Goal: Information Seeking & Learning: Compare options

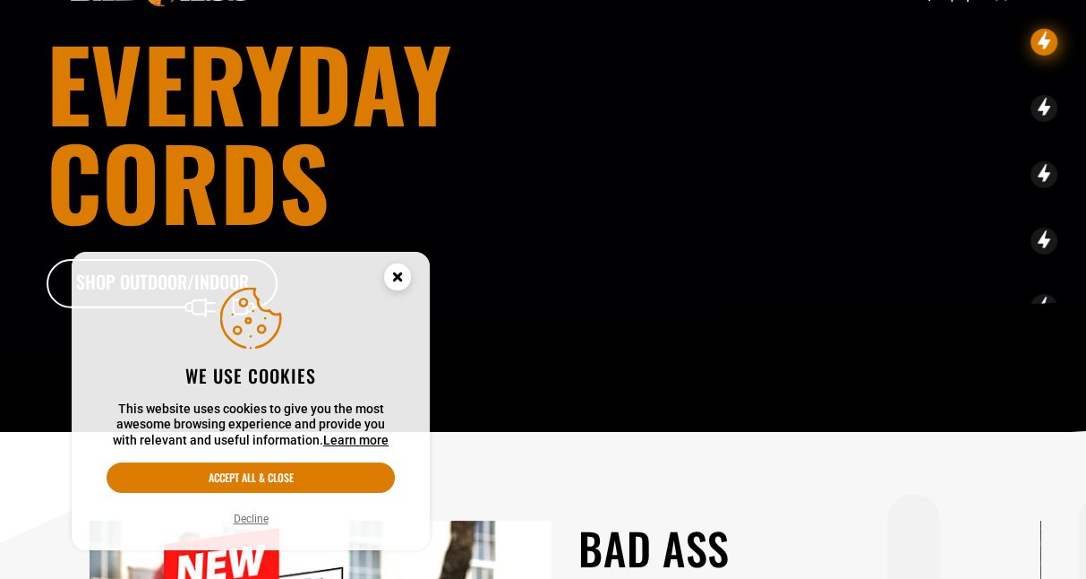
click at [286, 423] on p "This website uses cookies to give you the most awesome browsing experience and …" at bounding box center [251, 424] width 288 height 47
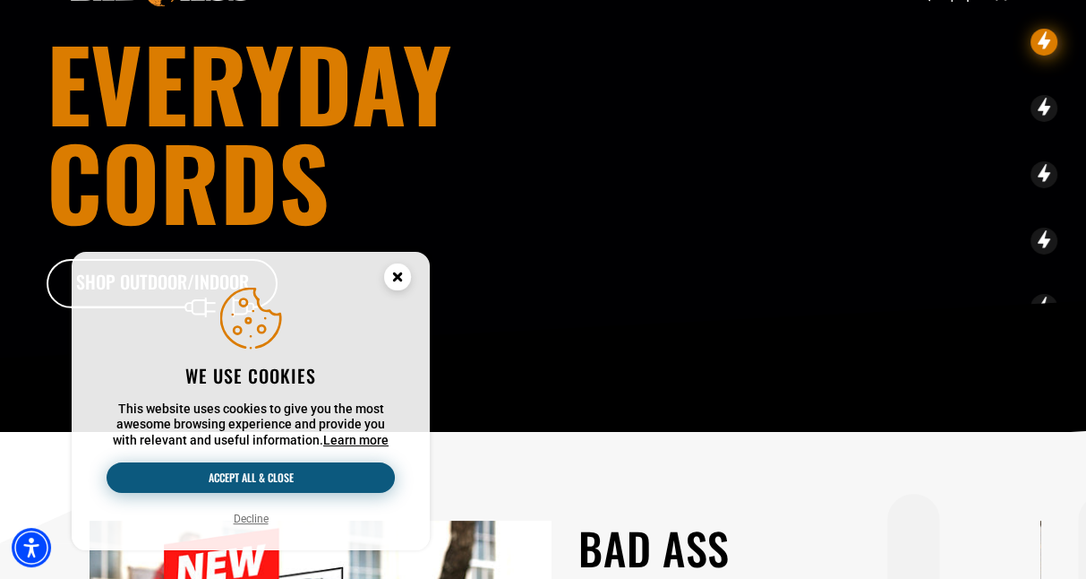
click at [269, 475] on button "Accept all & close" at bounding box center [251, 477] width 288 height 30
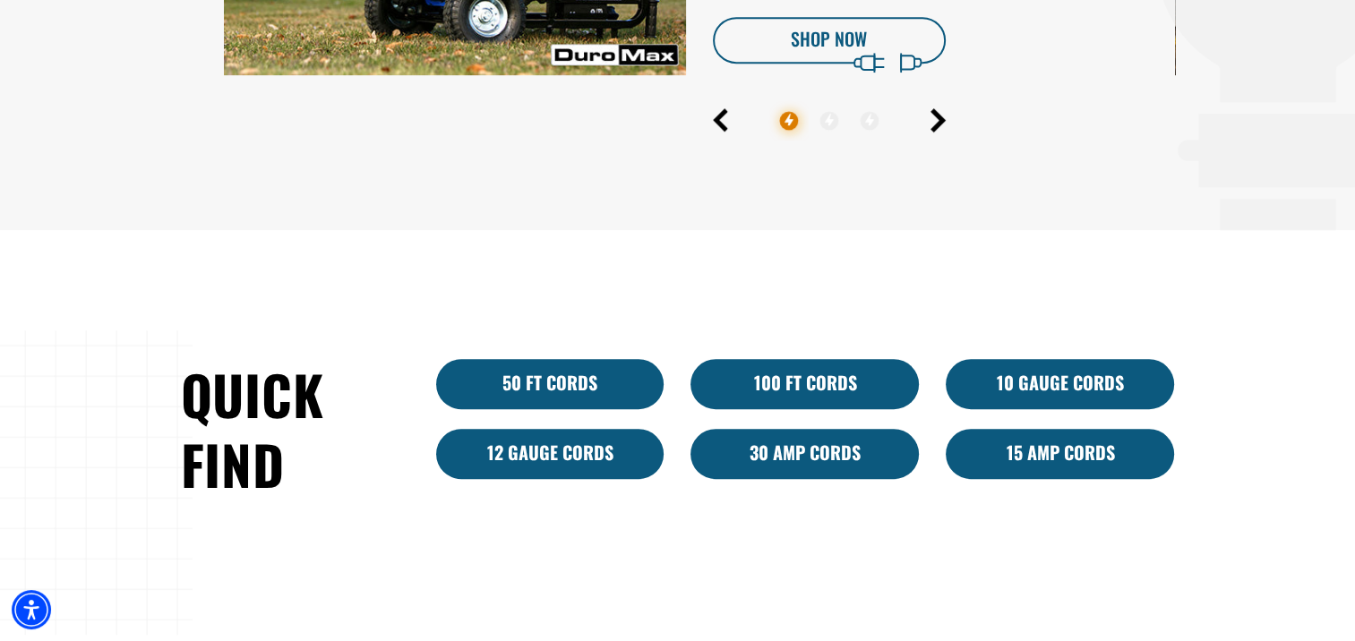
scroll to position [985, 0]
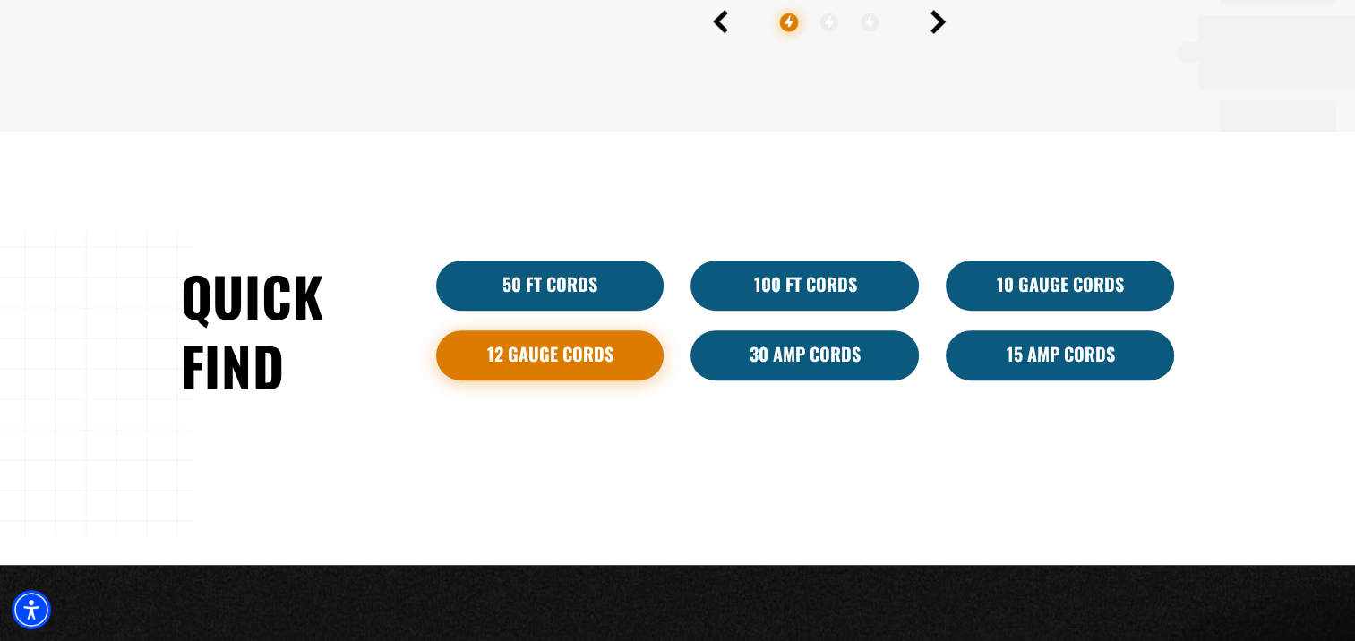
click at [562, 355] on link "12 Gauge Cords" at bounding box center [550, 355] width 228 height 50
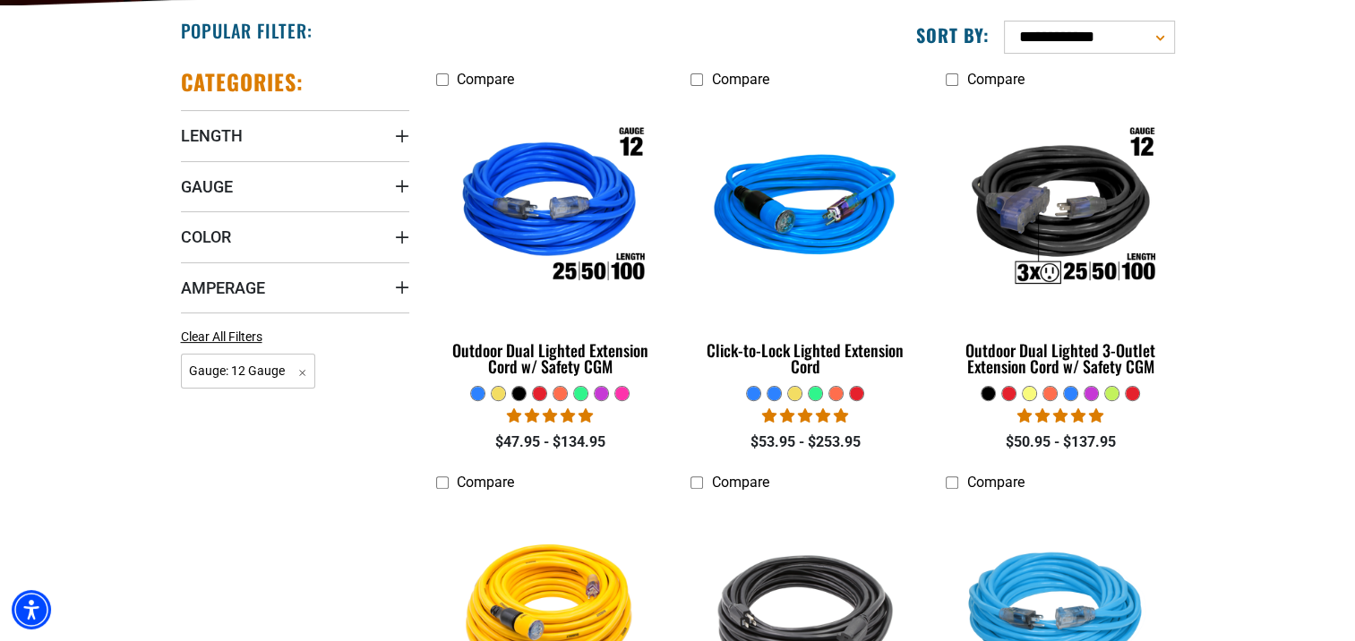
scroll to position [537, 0]
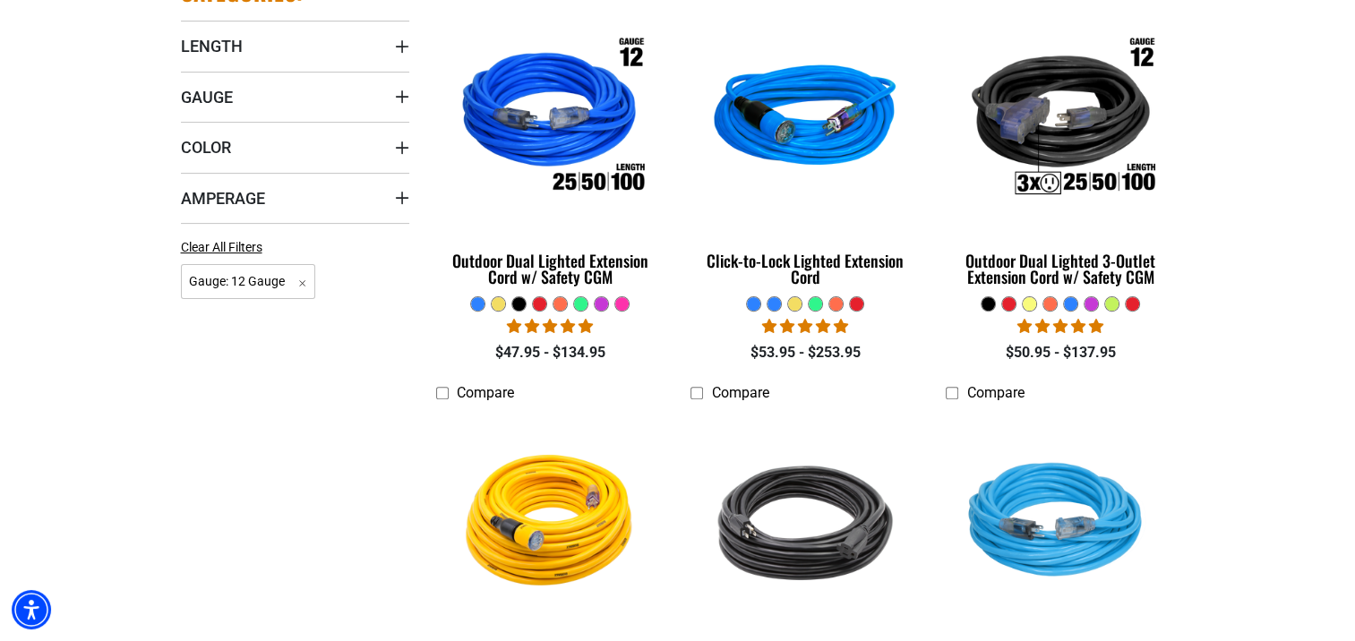
drag, startPoint x: 799, startPoint y: 262, endPoint x: 1265, endPoint y: 265, distance: 465.7
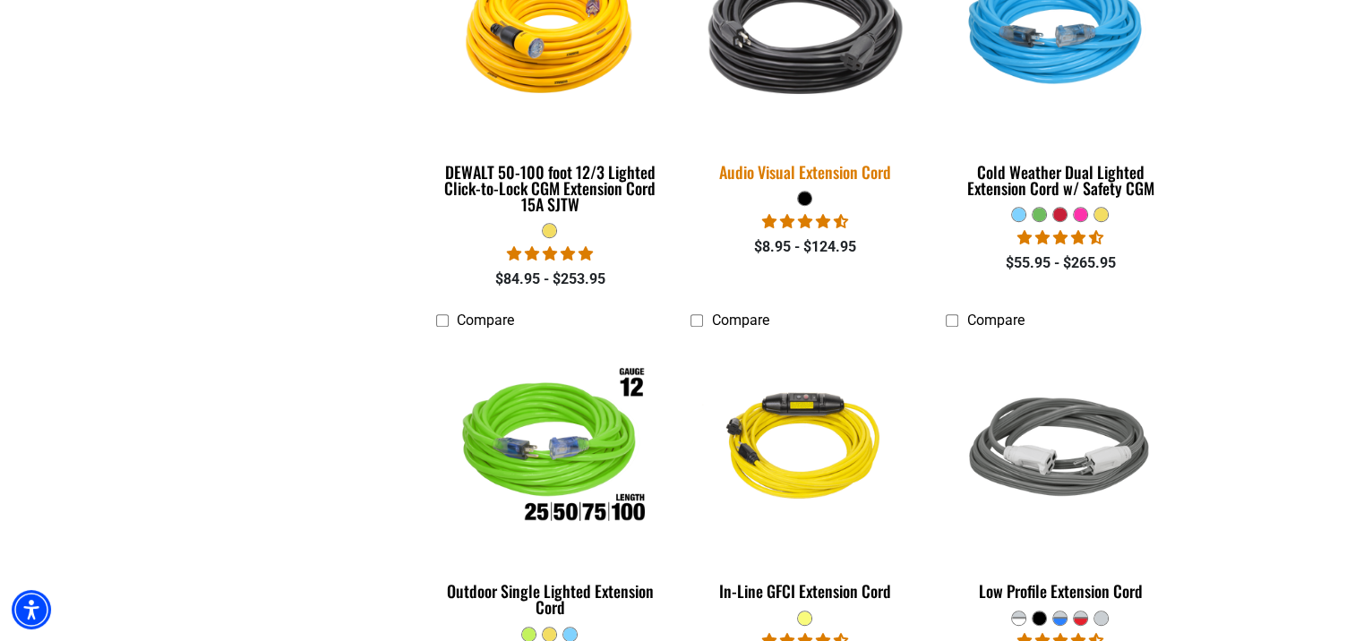
scroll to position [613, 0]
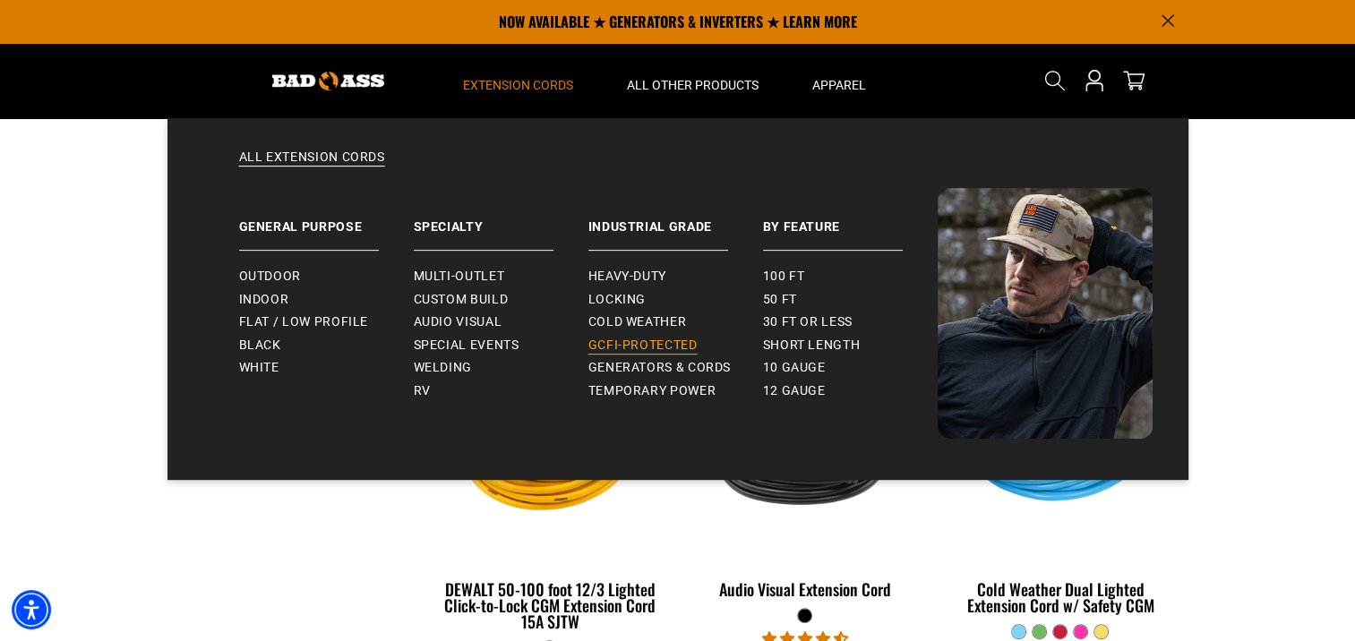
click at [615, 335] on link "GCFI-Protected" at bounding box center [675, 345] width 175 height 23
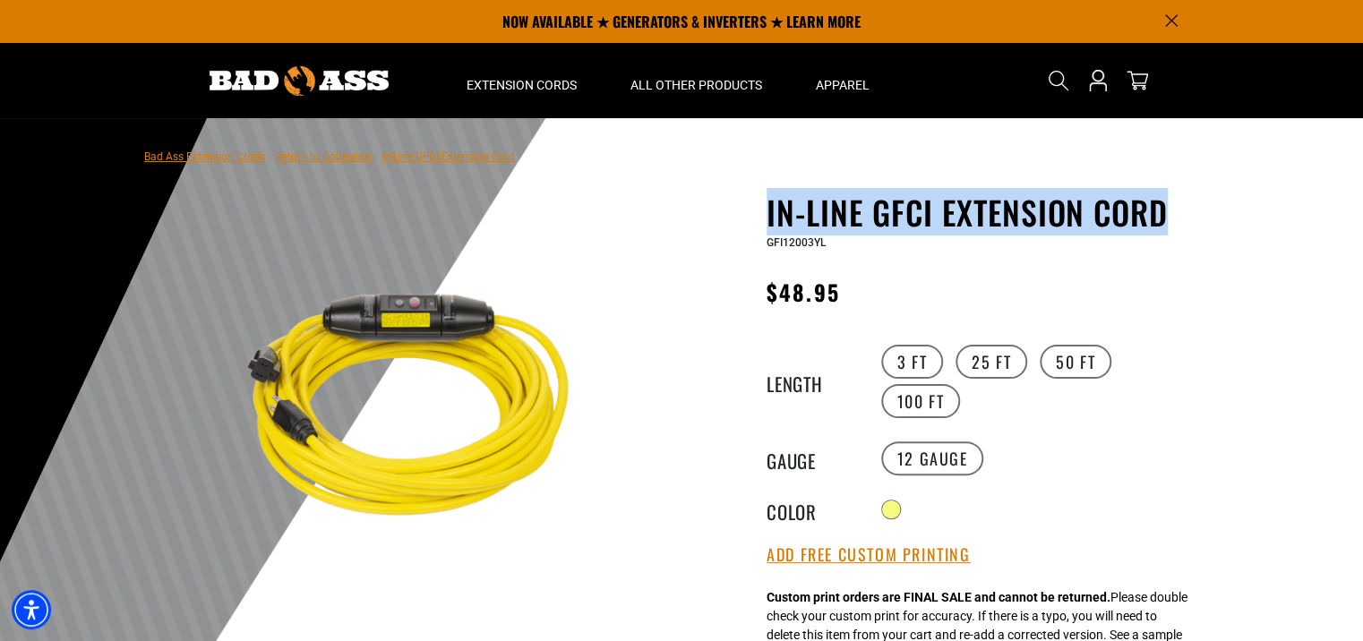
drag, startPoint x: 765, startPoint y: 211, endPoint x: 1162, endPoint y: 204, distance: 397.7
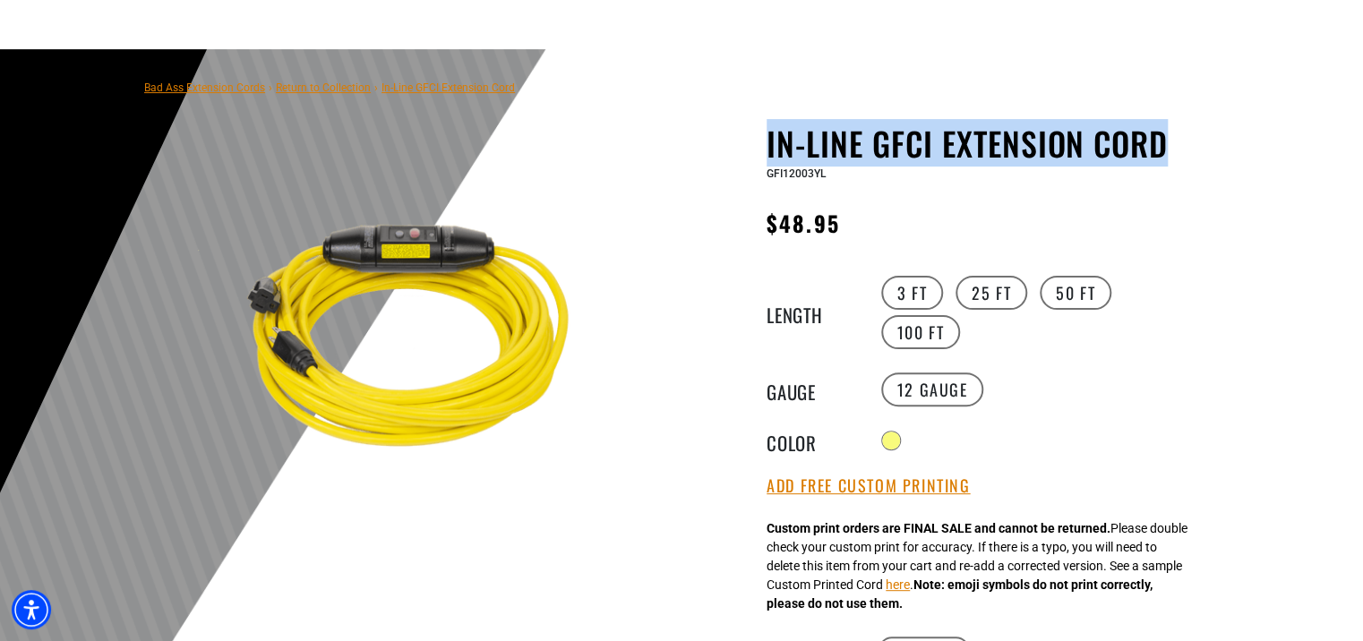
scroll to position [179, 0]
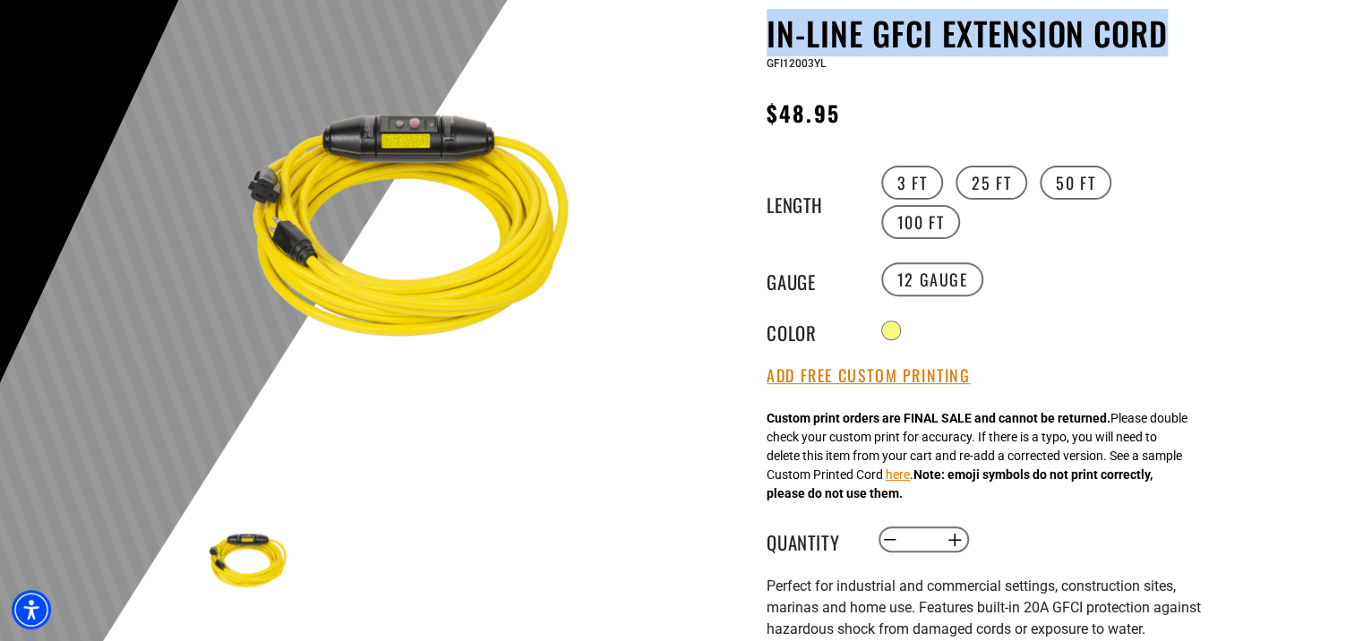
click at [588, 360] on img at bounding box center [413, 234] width 432 height 432
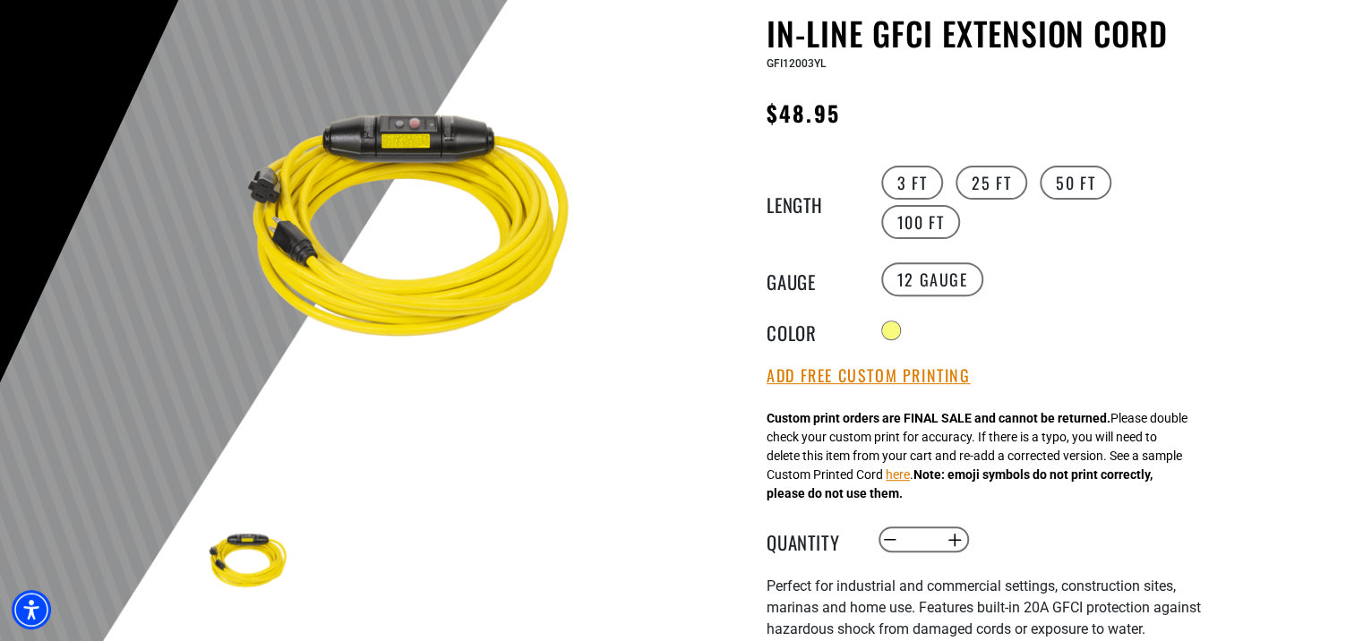
scroll to position [603, 0]
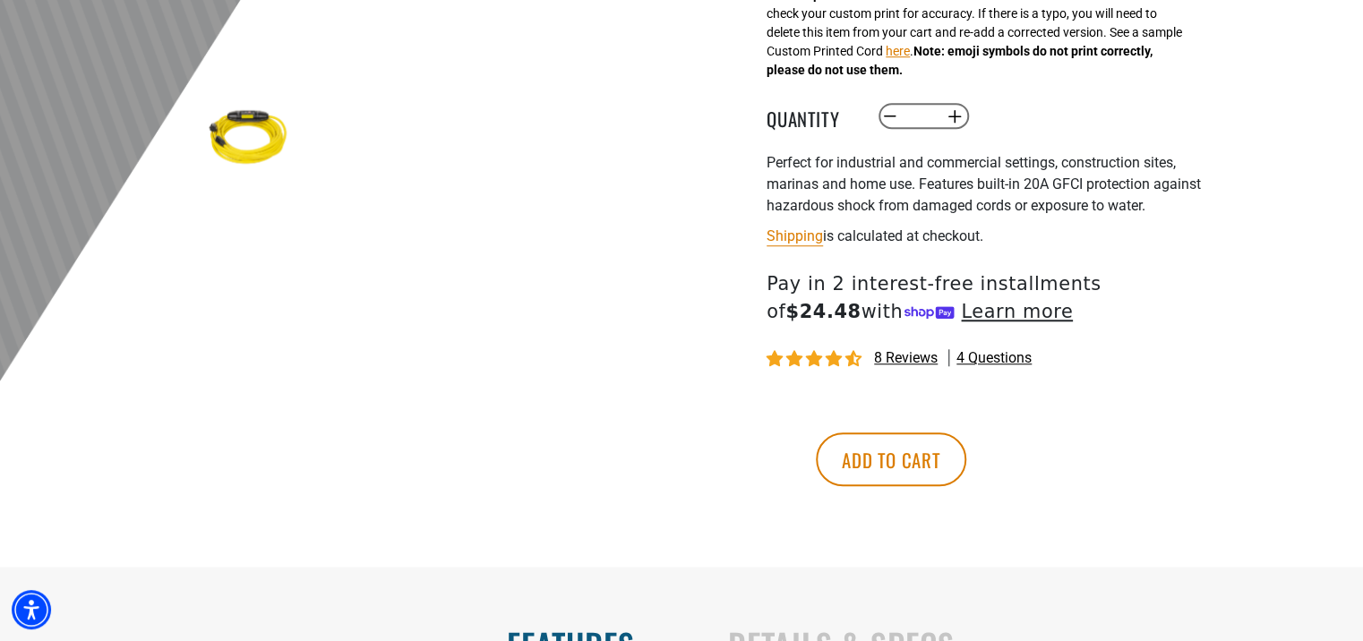
click at [914, 349] on span "8 reviews" at bounding box center [906, 357] width 64 height 17
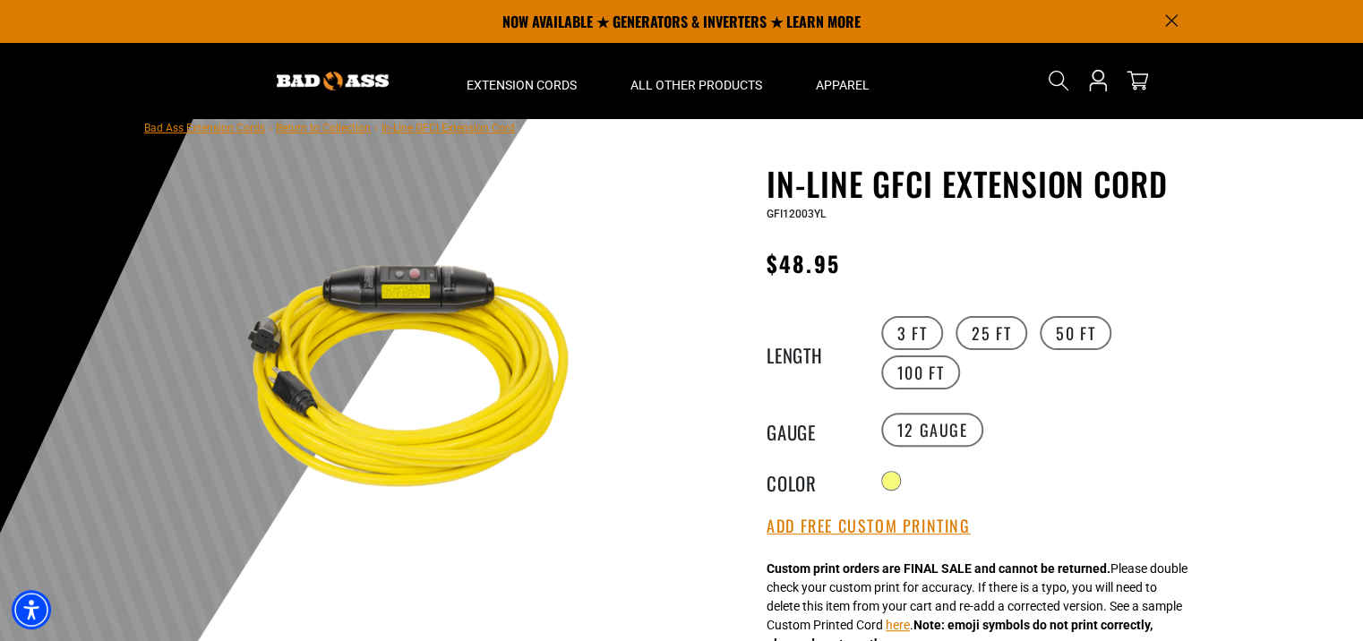
scroll to position [0, 0]
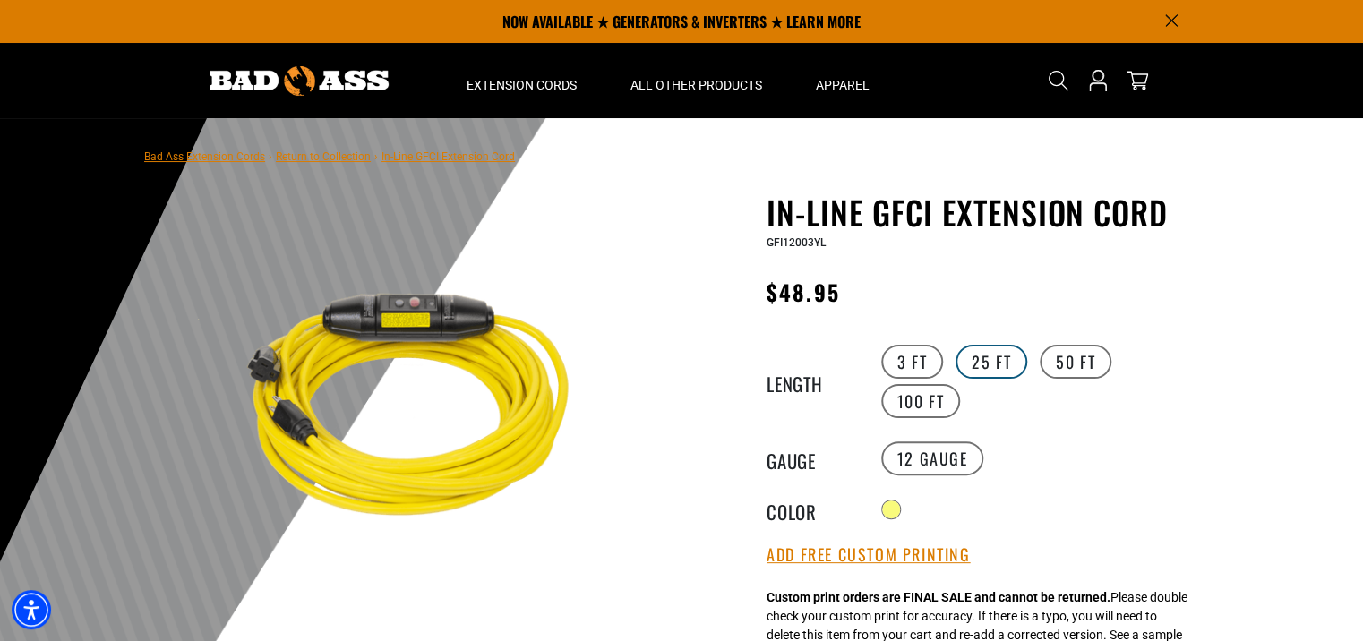
click at [980, 360] on label "25 FT" at bounding box center [992, 362] width 72 height 34
click at [910, 360] on label "3 FT" at bounding box center [912, 362] width 62 height 34
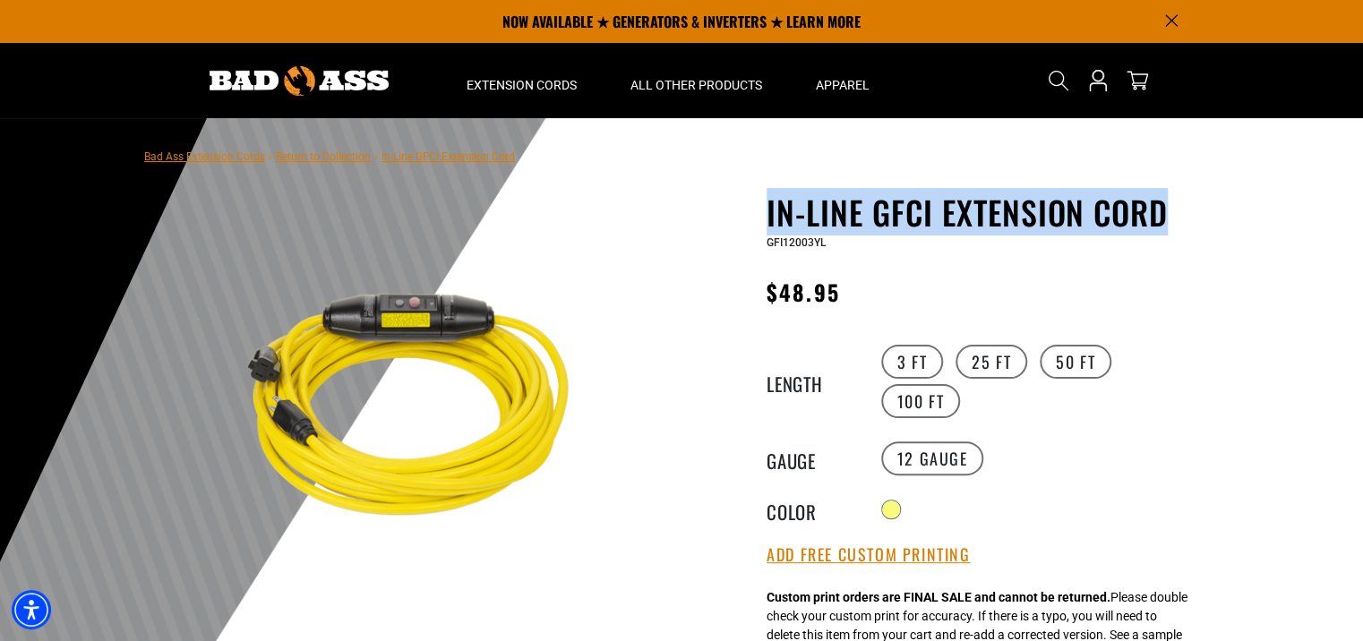
drag, startPoint x: 765, startPoint y: 219, endPoint x: 1174, endPoint y: 203, distance: 409.6
copy h1 "In-Line GFCI Extension Cord"
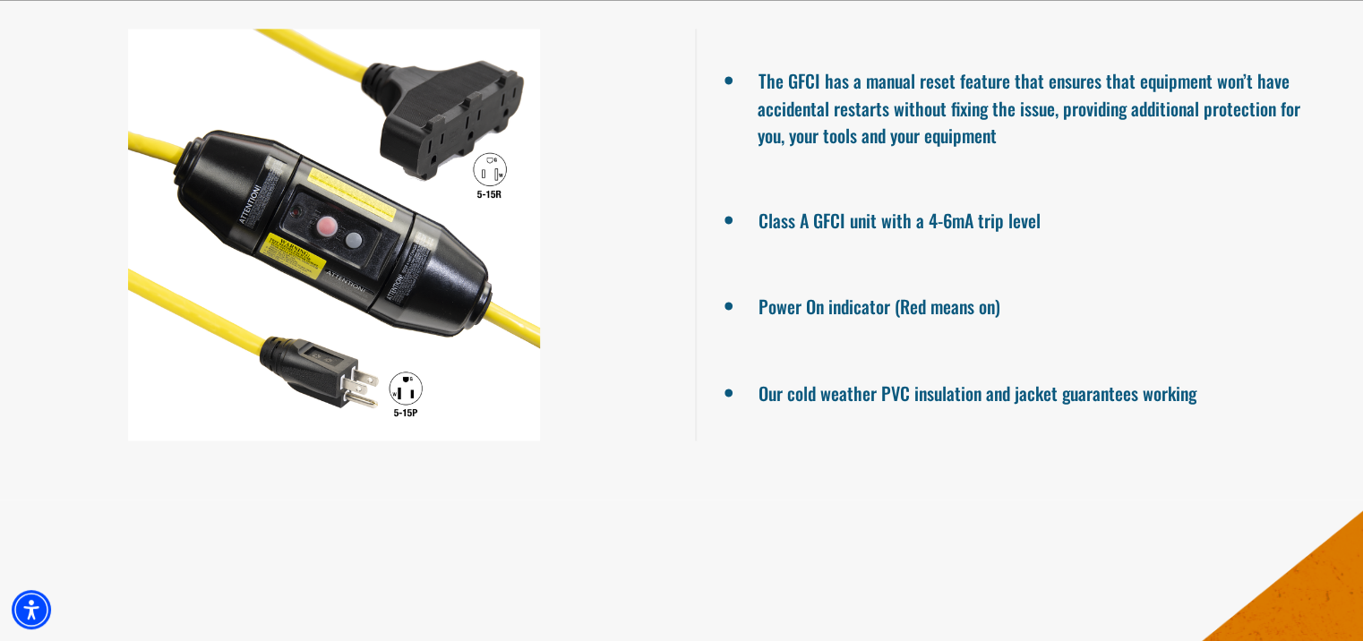
scroll to position [1343, 0]
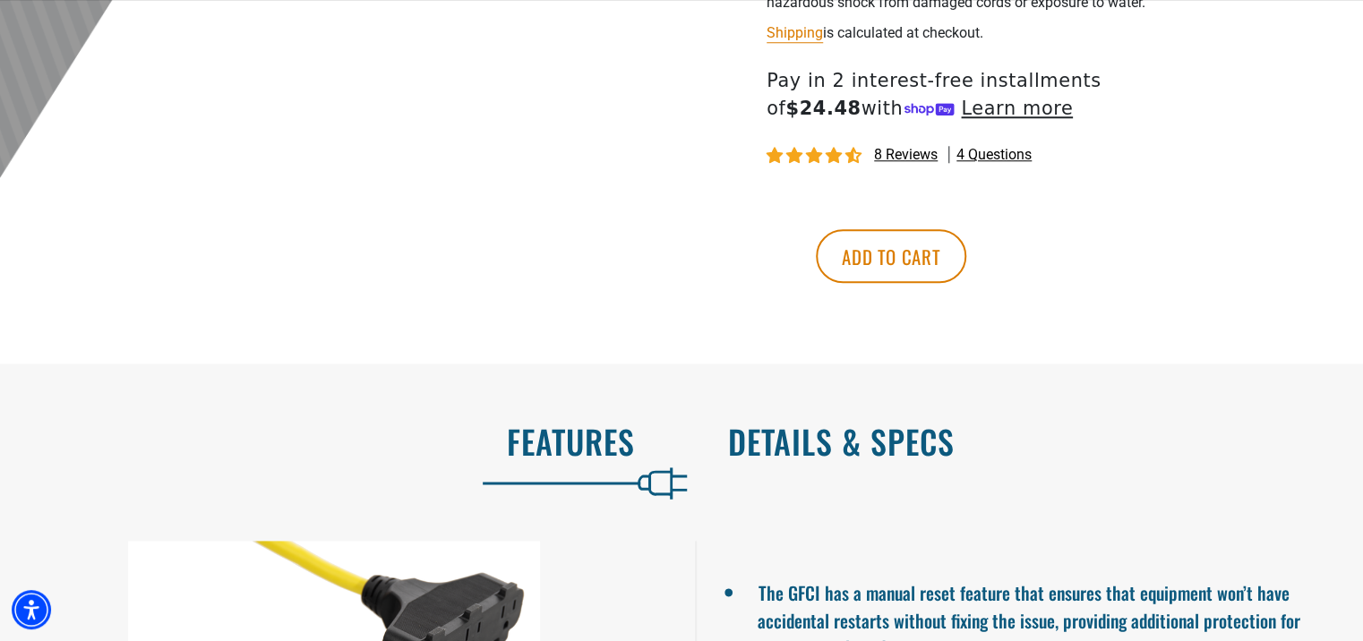
click at [776, 423] on h2 "Details & Specs" at bounding box center [1026, 442] width 597 height 38
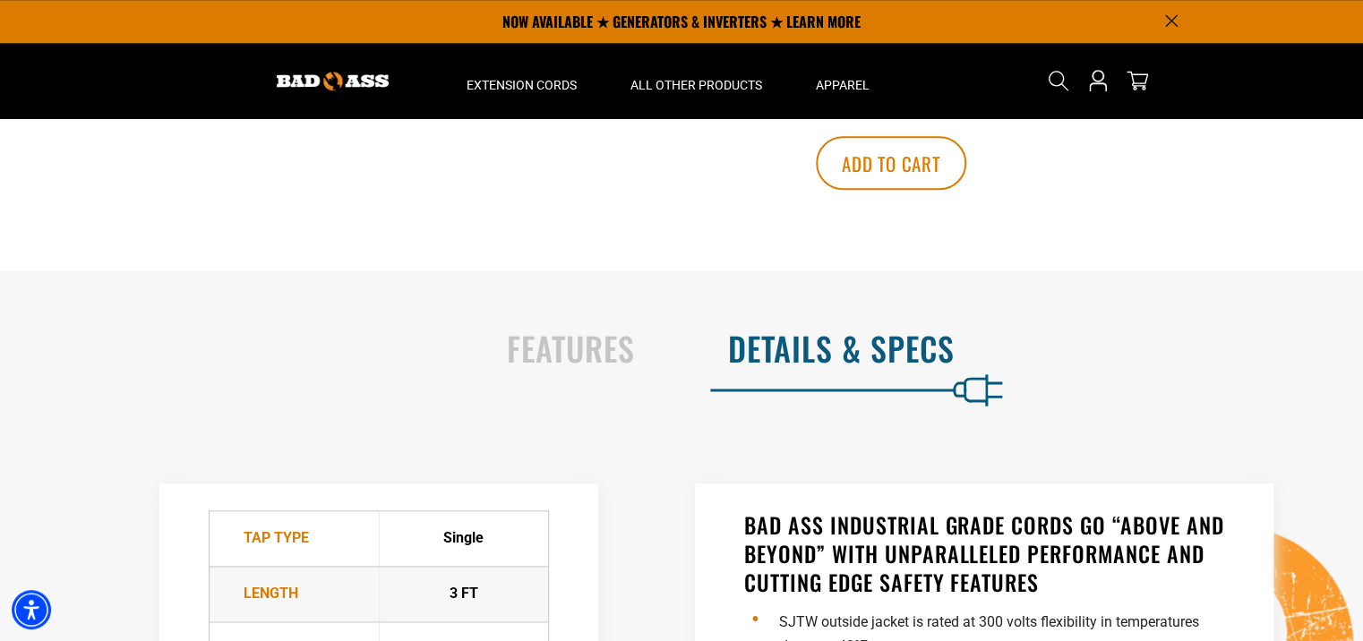
scroll to position [896, 0]
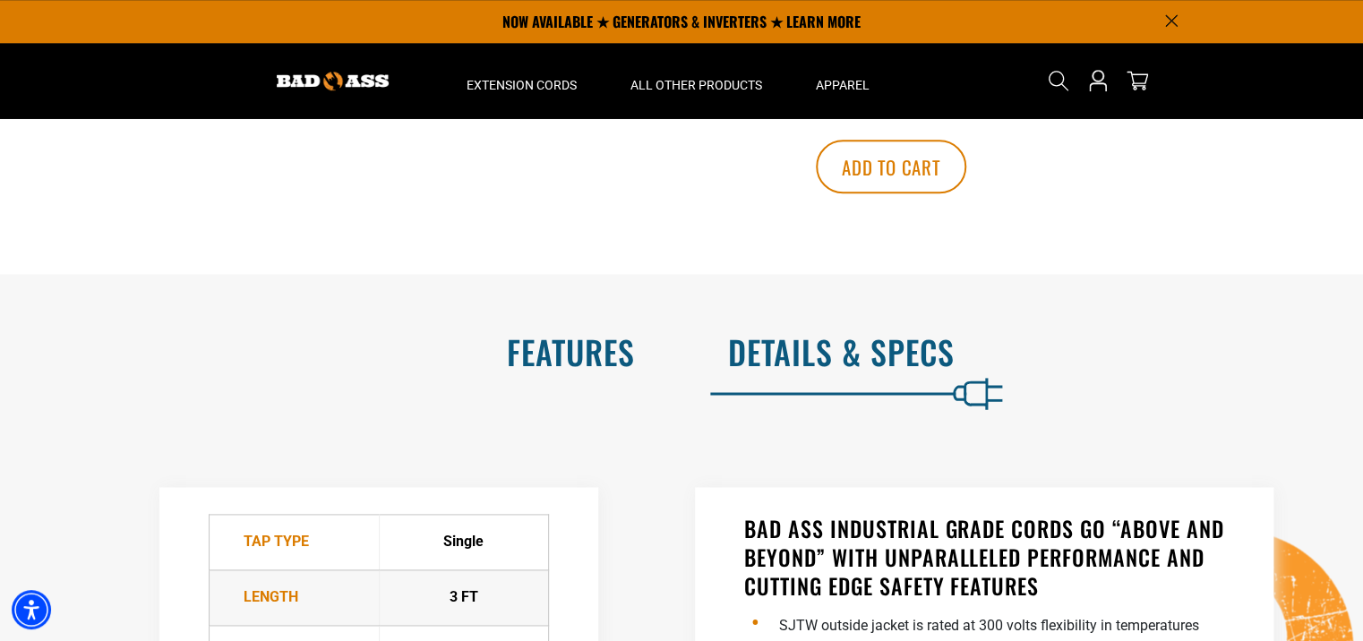
click at [585, 333] on h2 "Features" at bounding box center [336, 352] width 597 height 38
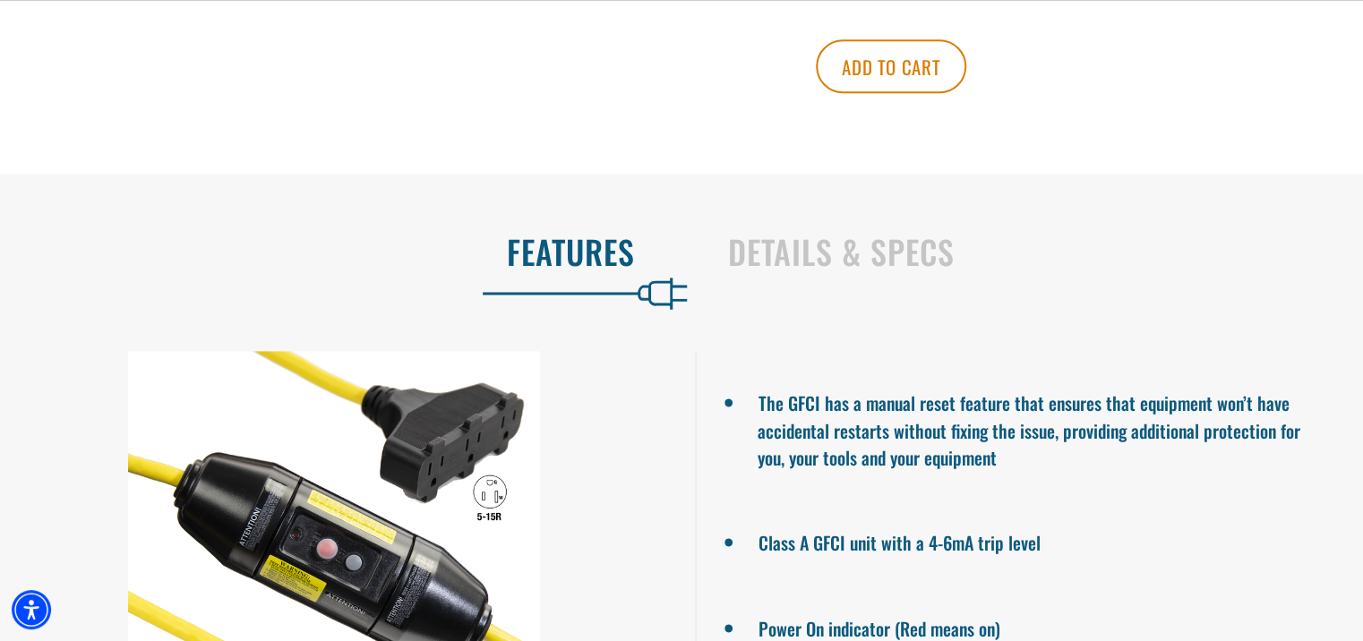
scroll to position [1075, 0]
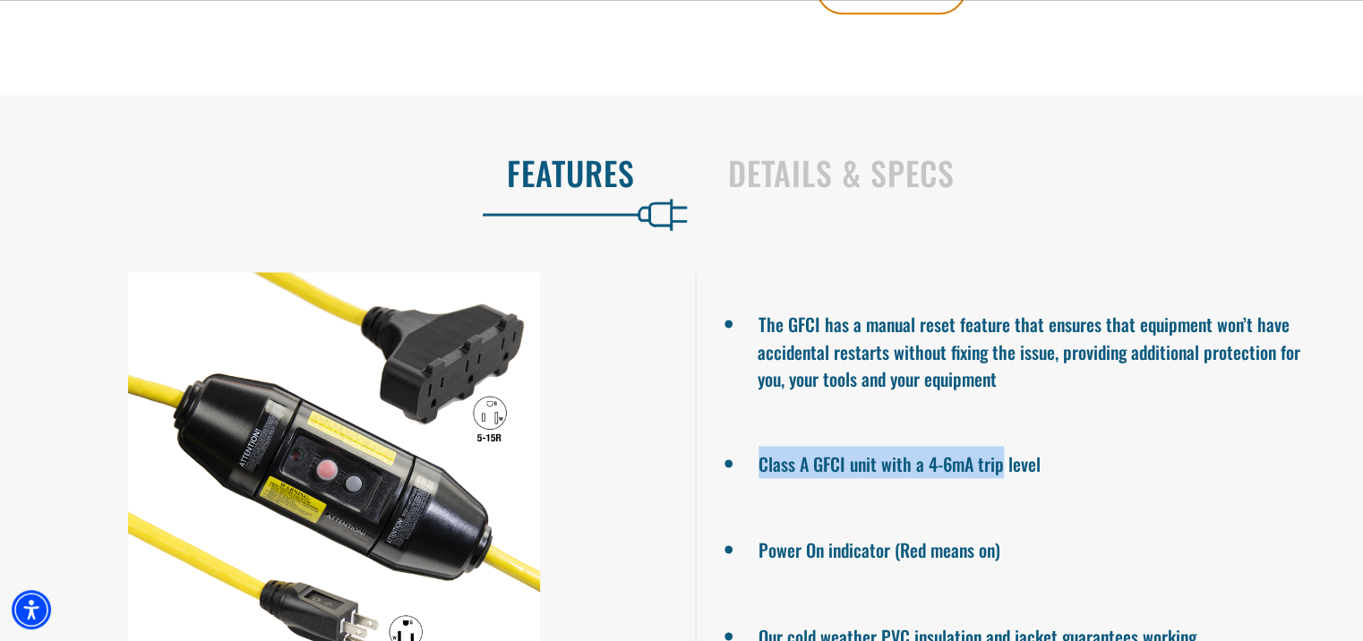
drag, startPoint x: 761, startPoint y: 423, endPoint x: 999, endPoint y: 401, distance: 239.2
click at [999, 401] on ul "The GFCI has a manual reset feature that ensures that equipment won’t have acci…" at bounding box center [1029, 478] width 668 height 412
copy li "Class A GFCI unit with a 4-6mA trip"
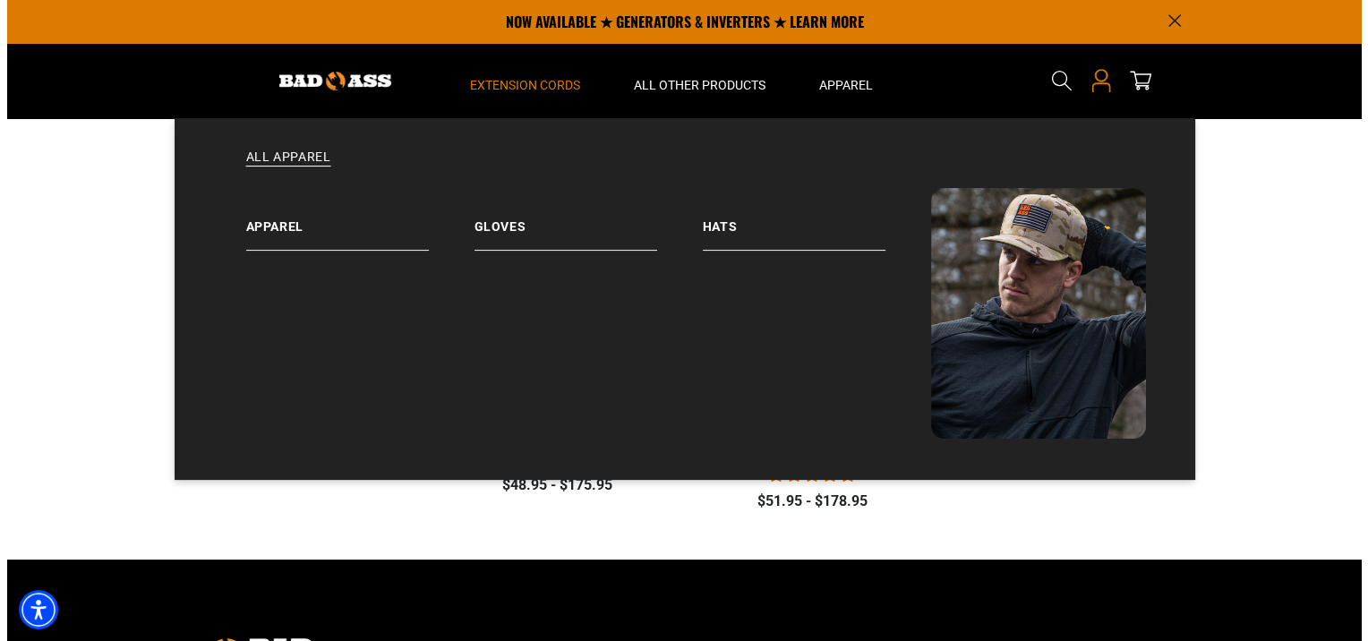
scroll to position [358, 0]
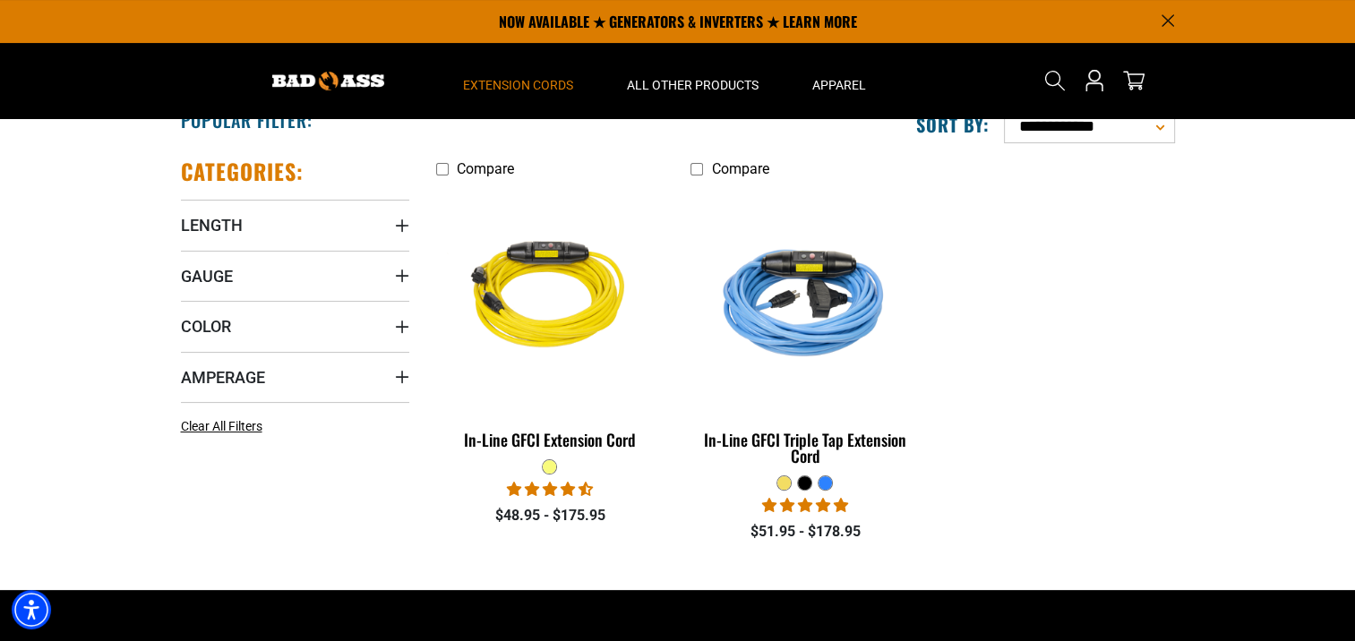
click at [1059, 79] on icon "Search" at bounding box center [1054, 80] width 21 height 21
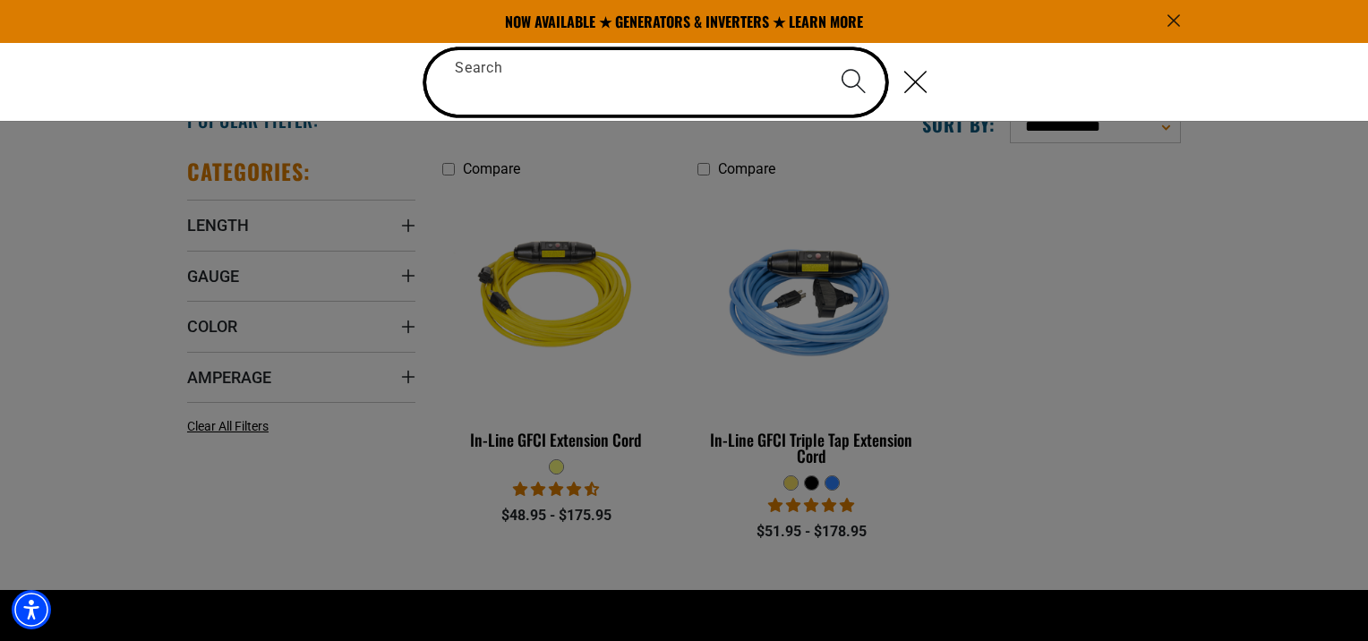
drag, startPoint x: 775, startPoint y: 99, endPoint x: 762, endPoint y: 94, distance: 13.6
click at [772, 98] on input "Search" at bounding box center [655, 82] width 459 height 64
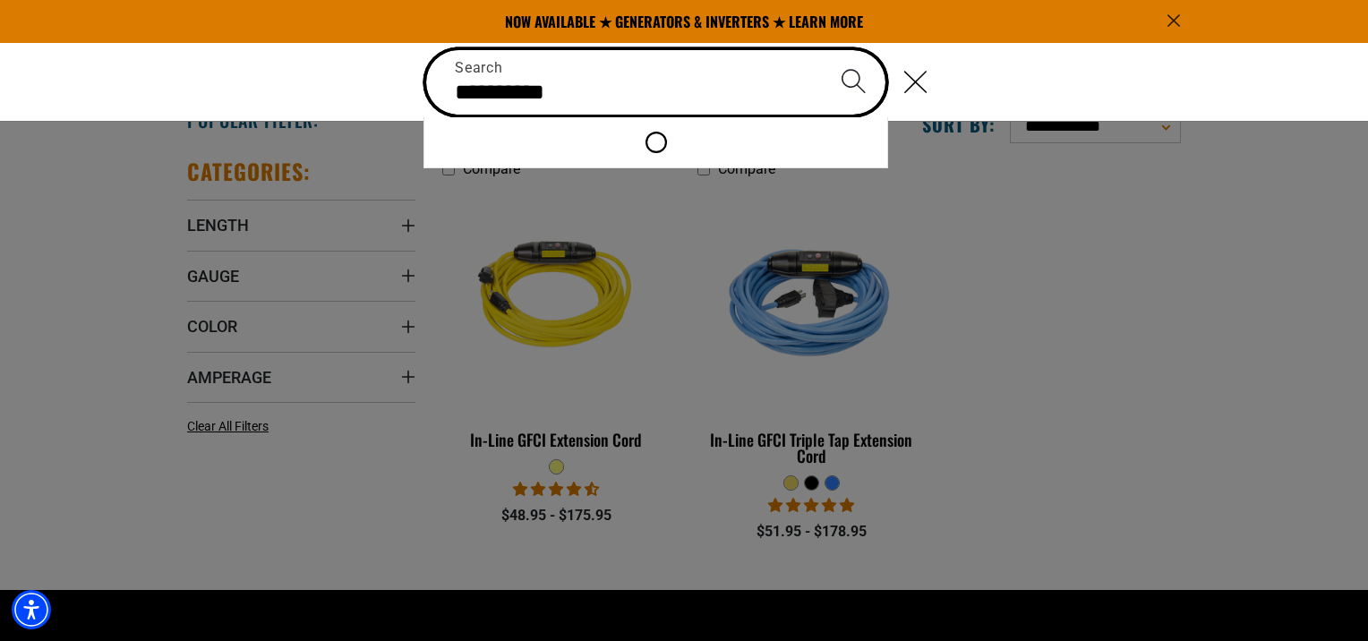
type input "**********"
click at [822, 50] on button "Search" at bounding box center [853, 81] width 63 height 63
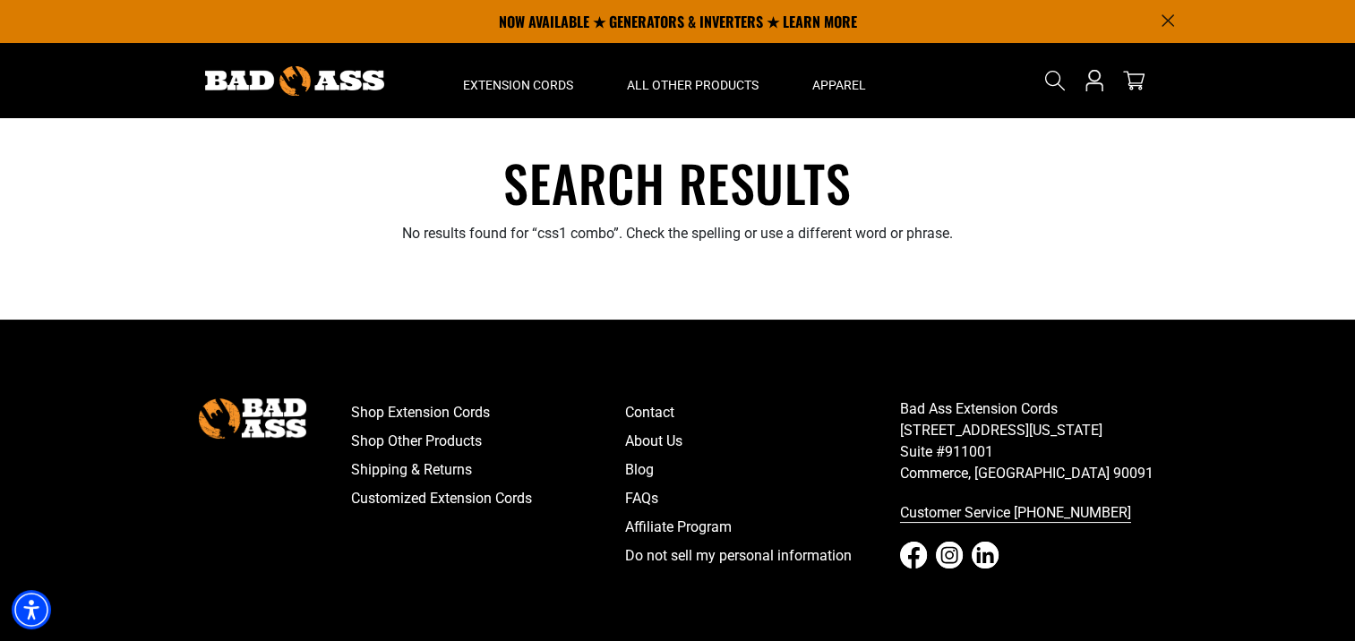
click at [1050, 80] on icon "Search" at bounding box center [1054, 80] width 21 height 21
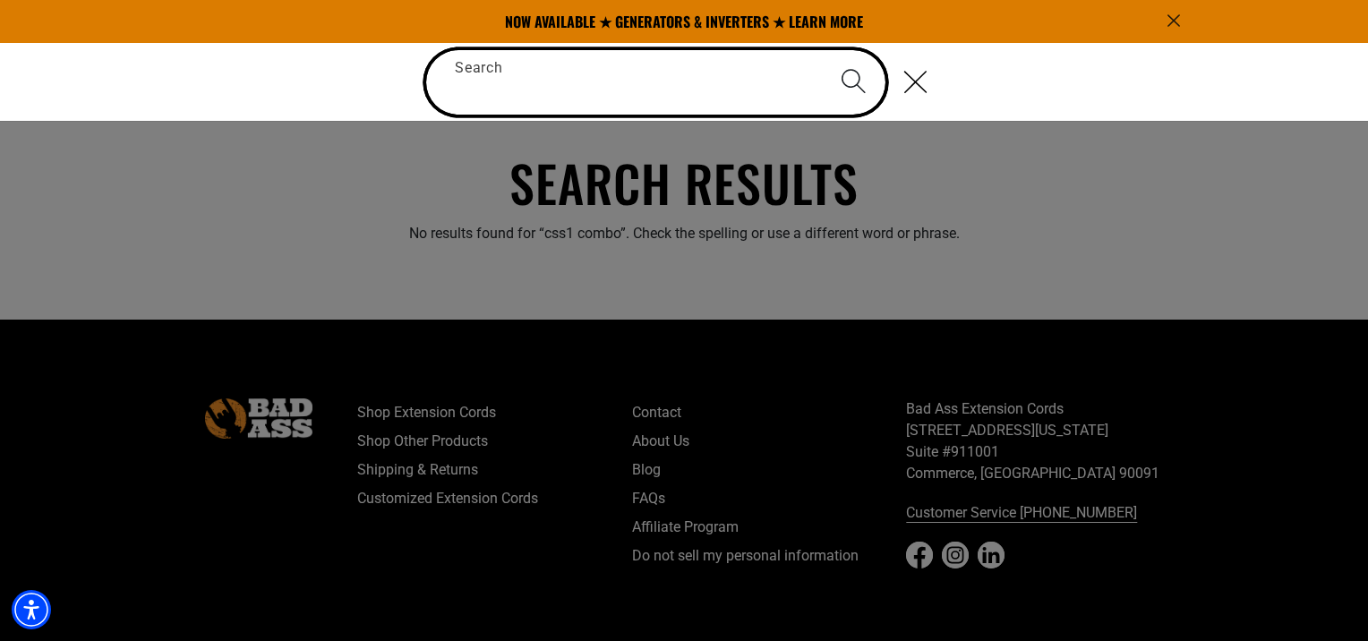
drag, startPoint x: 699, startPoint y: 86, endPoint x: 683, endPoint y: 90, distance: 16.7
click at [695, 90] on input "Search" at bounding box center [655, 82] width 459 height 64
type input "****"
click at [822, 50] on button "Search" at bounding box center [853, 81] width 63 height 63
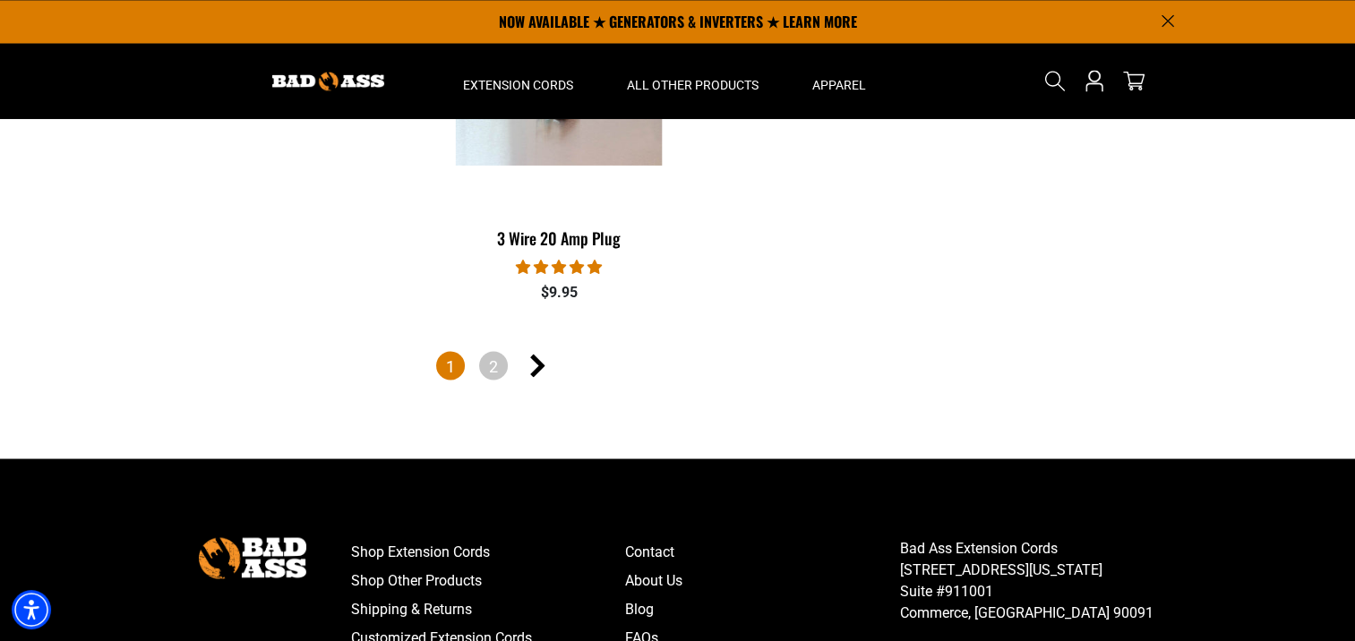
scroll to position [3045, 0]
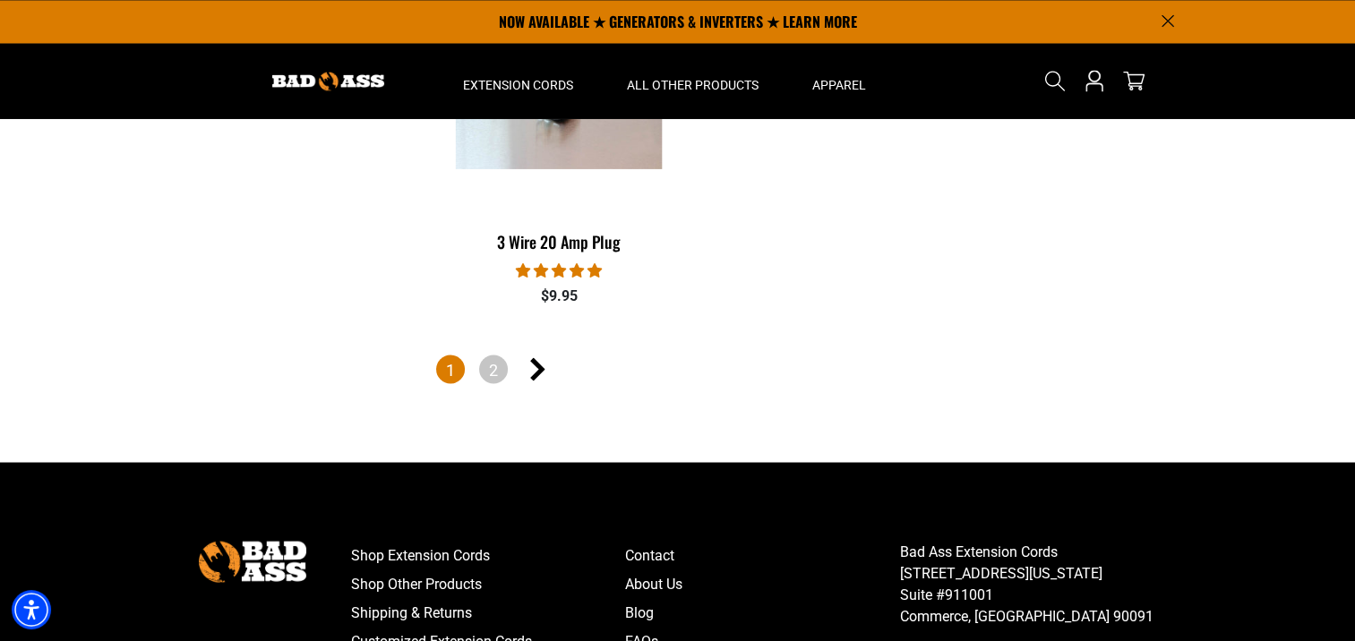
drag, startPoint x: 463, startPoint y: 363, endPoint x: 473, endPoint y: 364, distance: 9.9
click at [467, 362] on ul "1 2" at bounding box center [805, 371] width 739 height 32
click at [489, 365] on link "2" at bounding box center [493, 369] width 29 height 29
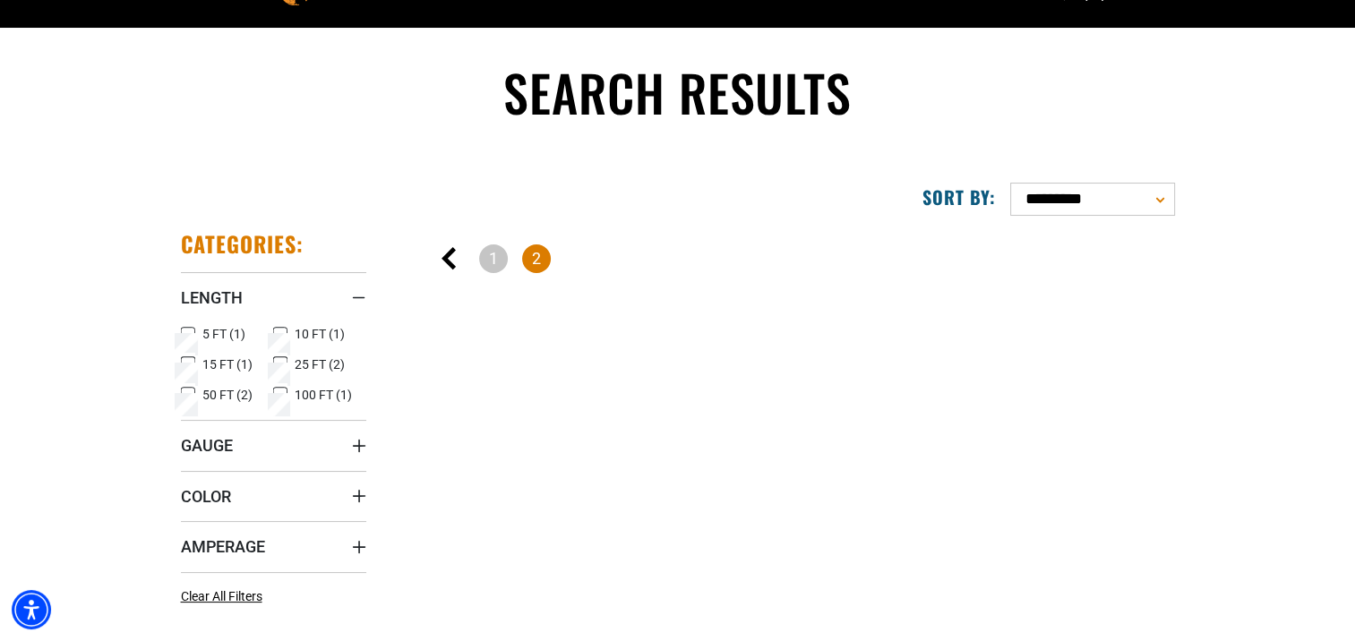
scroll to position [179, 0]
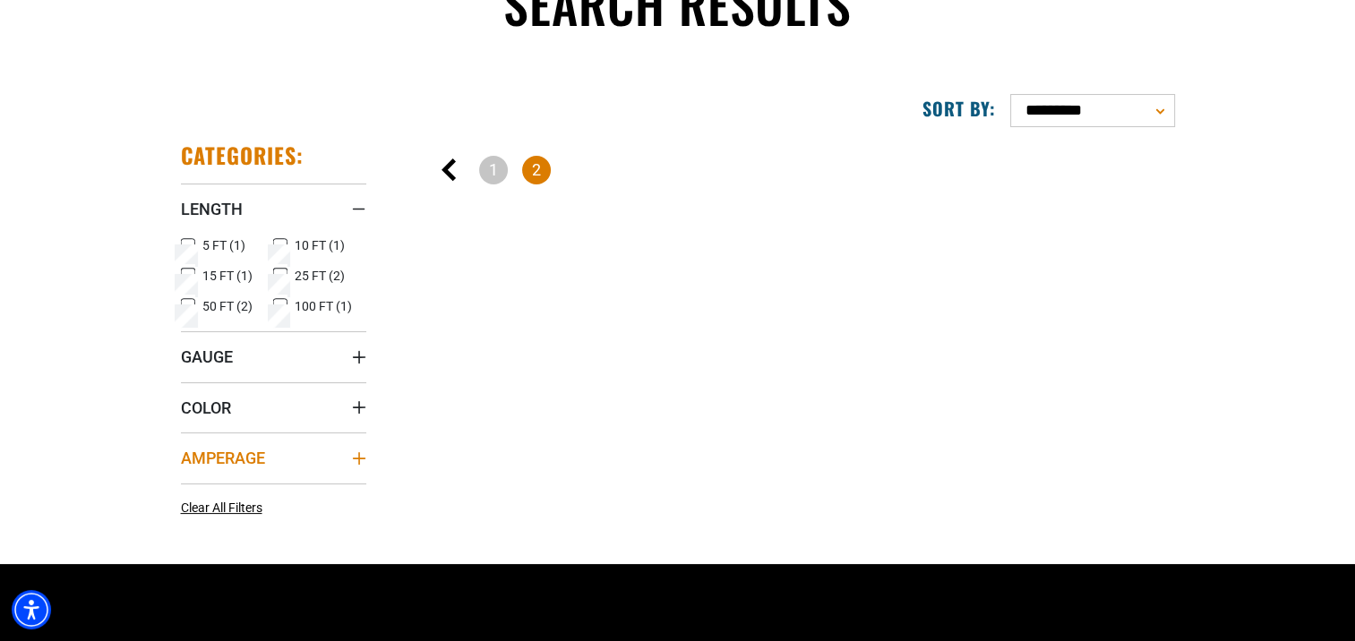
click at [237, 455] on span "Amperage" at bounding box center [223, 458] width 84 height 21
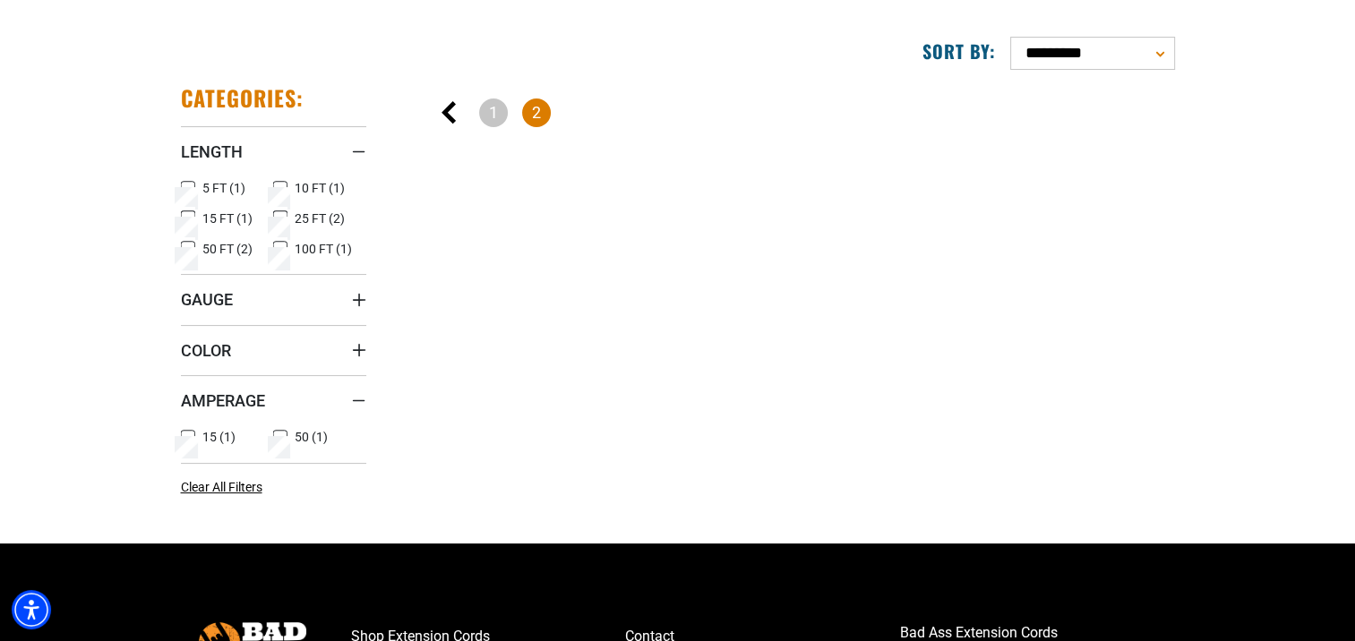
scroll to position [269, 0]
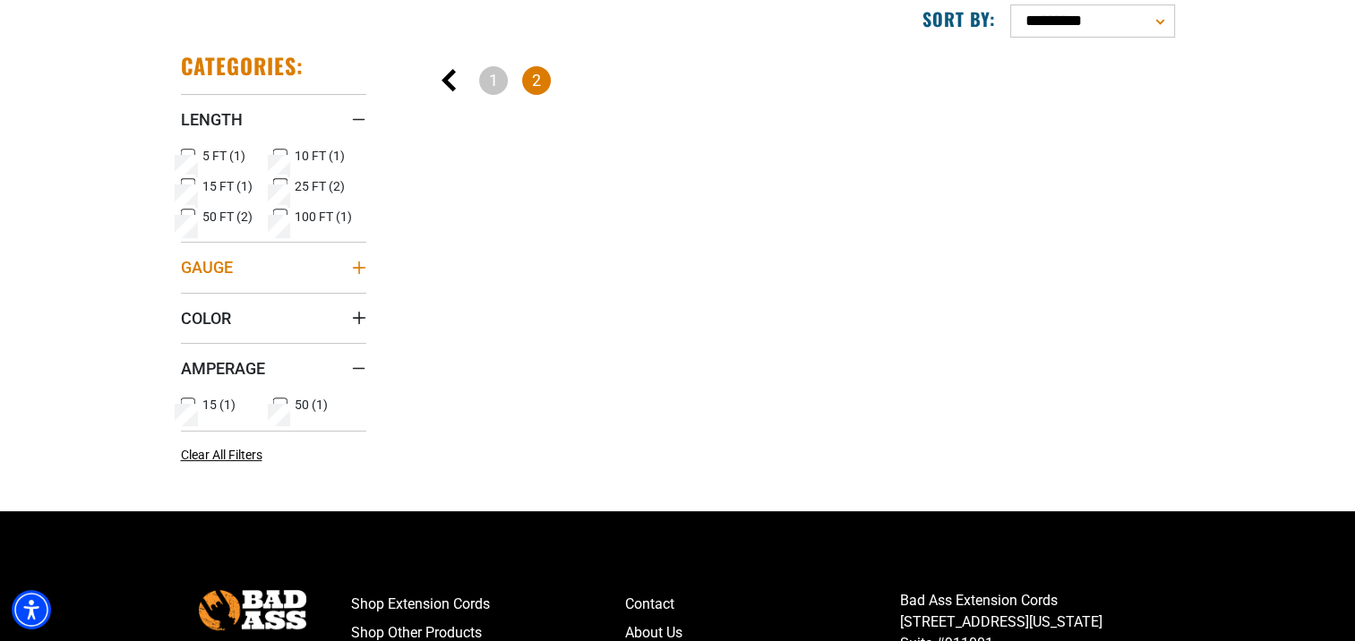
click at [214, 272] on span "Gauge" at bounding box center [207, 267] width 52 height 21
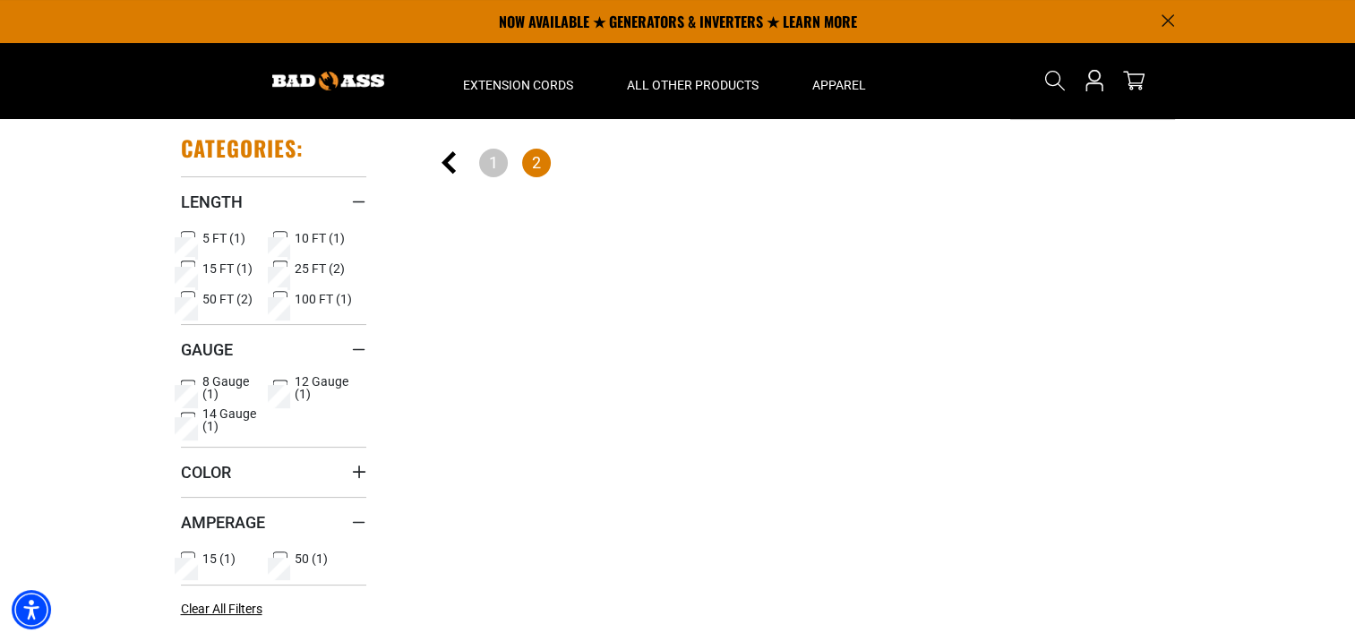
scroll to position [179, 0]
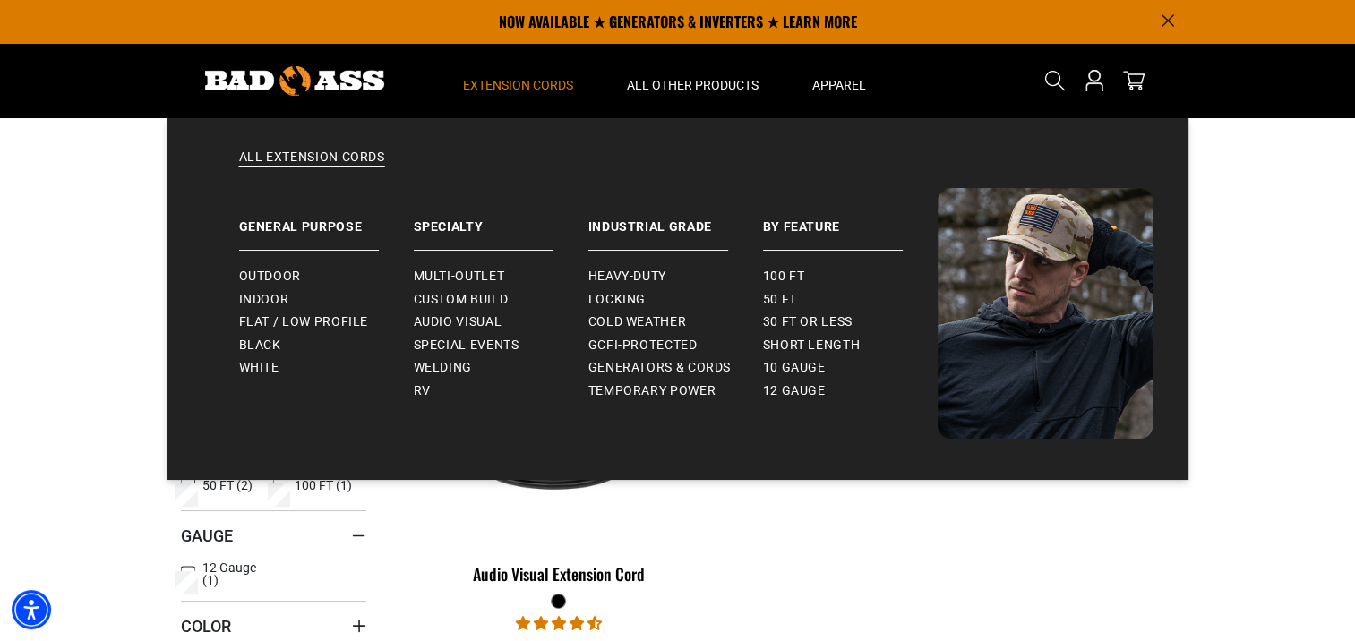
click at [512, 80] on span "Extension Cords" at bounding box center [518, 85] width 110 height 16
click at [618, 274] on span "Heavy-Duty" at bounding box center [627, 277] width 78 height 16
